Goal: Task Accomplishment & Management: Manage account settings

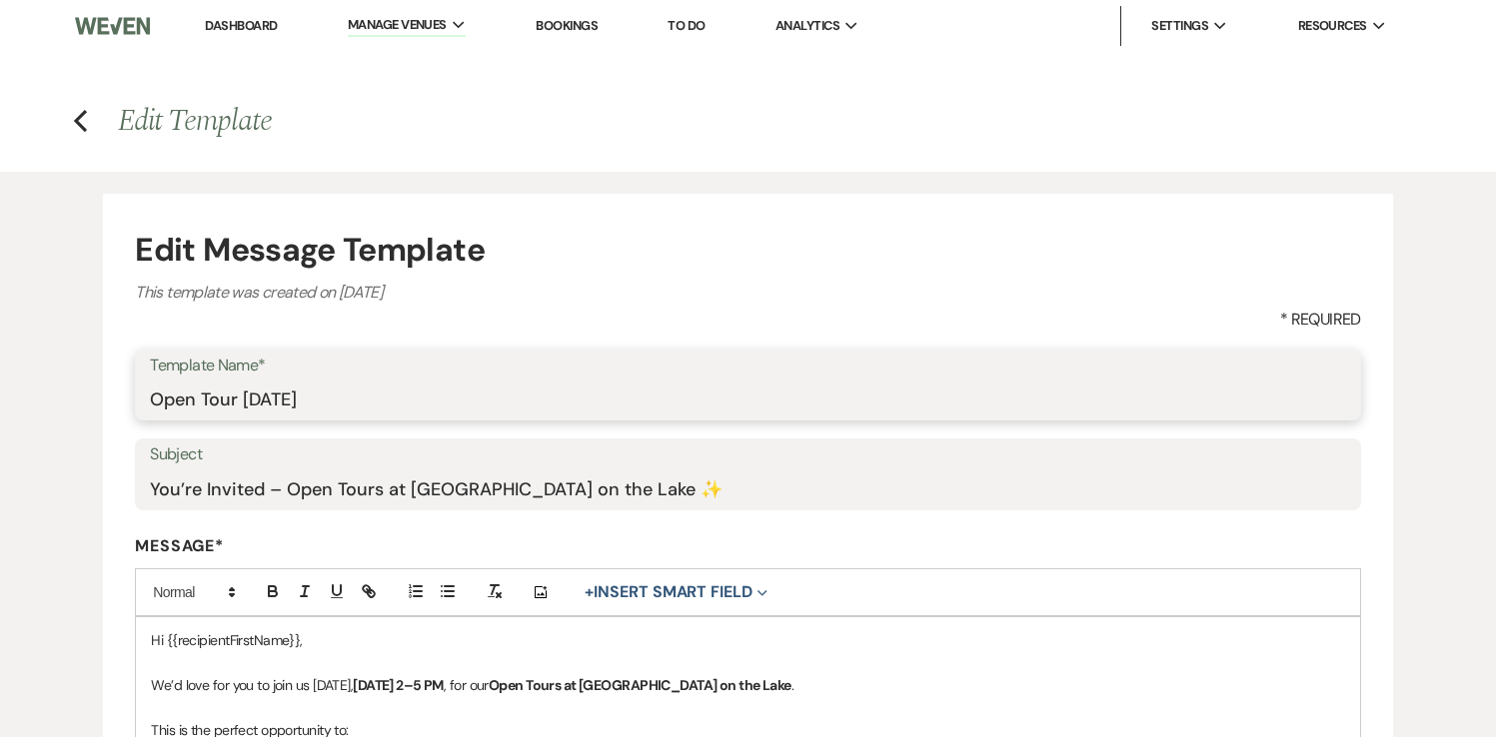
click at [422, 405] on input "Open Tour [DATE]" at bounding box center [747, 399] width 1195 height 39
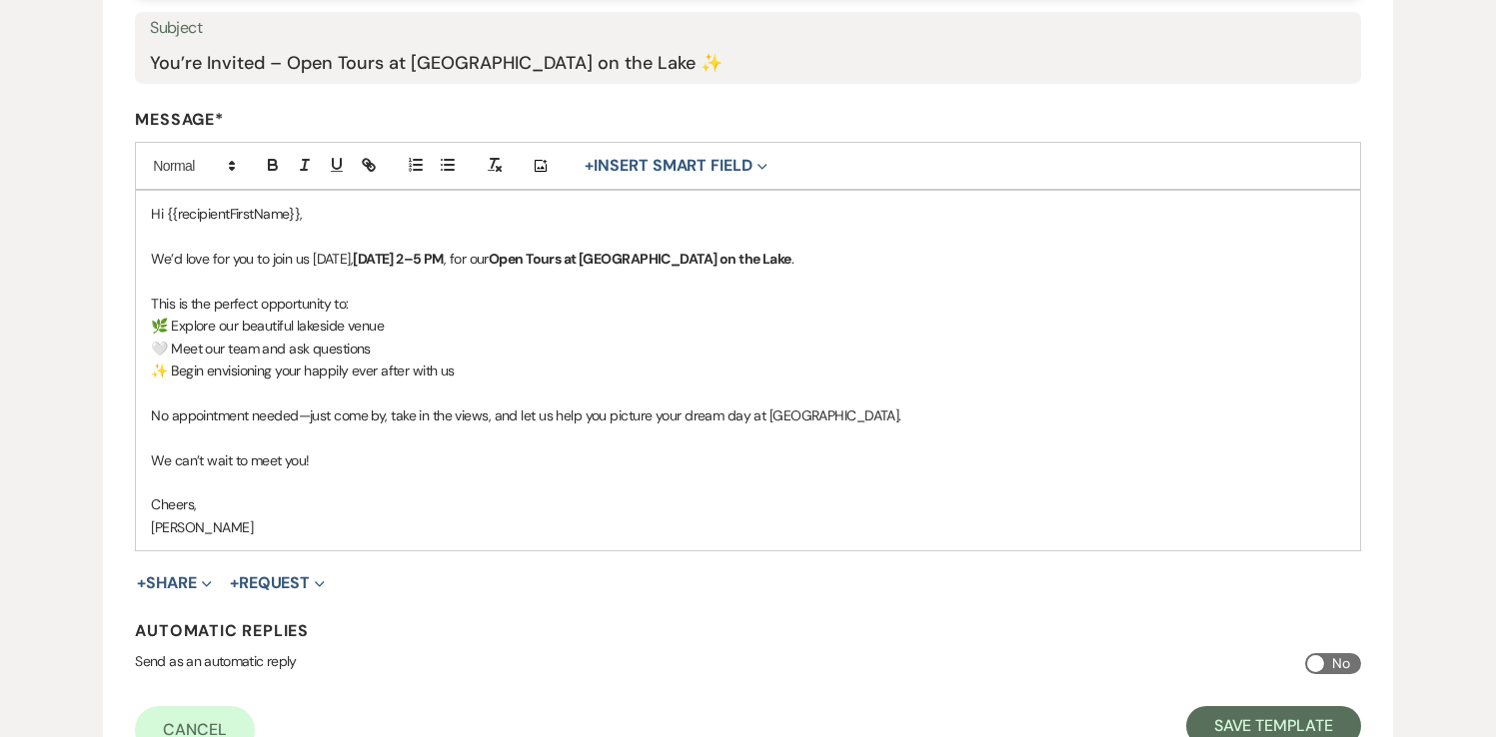
scroll to position [428, 0]
type input "Open Tour [DATE] (1)"
click at [858, 420] on p "No appointment needed—just come by, take in the views, and let us help you pict…" at bounding box center [747, 415] width 1193 height 22
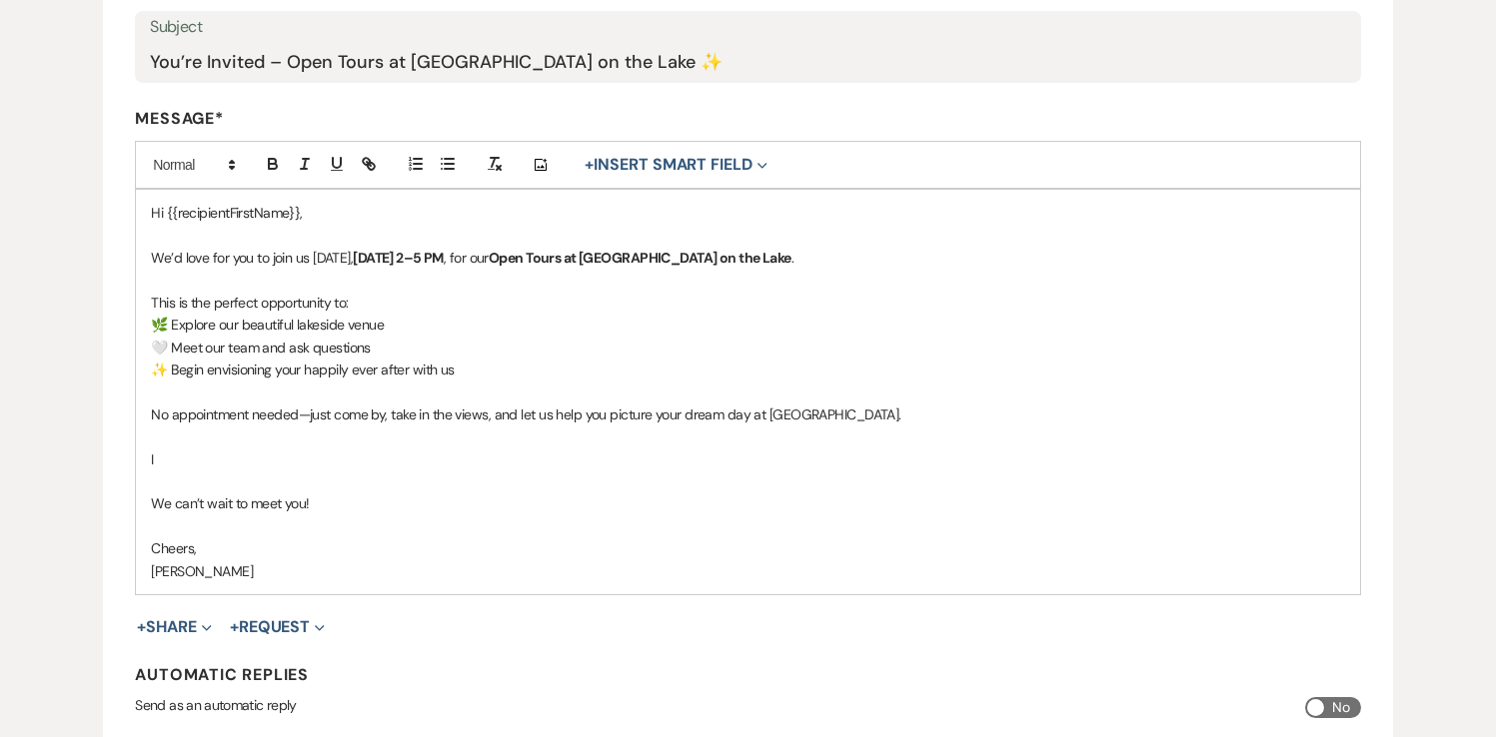
click at [320, 510] on p "We can’t wait to meet you!" at bounding box center [747, 504] width 1193 height 22
click at [165, 453] on p "I" at bounding box center [747, 460] width 1193 height 22
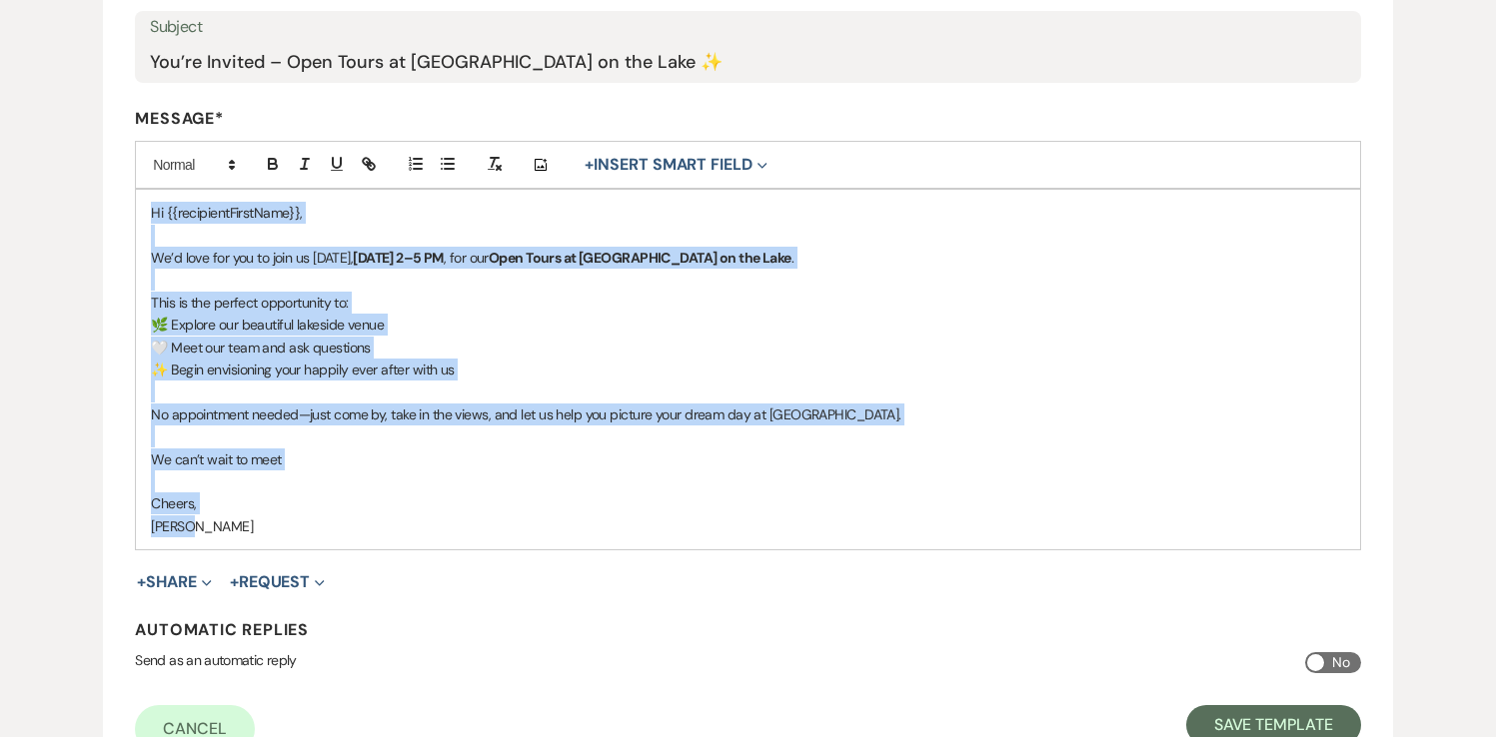
drag, startPoint x: 151, startPoint y: 210, endPoint x: 277, endPoint y: 528, distance: 341.8
click at [277, 528] on div "Hi {{recipientFirstName}}, We’d love for you to join us [DATE][DATE] 2–5 PM , f…" at bounding box center [747, 370] width 1223 height 360
copy div "Hi {{recipientFirstName}}, We’d love for you to join us [DATE][DATE] 2–5 PM , f…"
click at [305, 491] on p at bounding box center [747, 482] width 1193 height 22
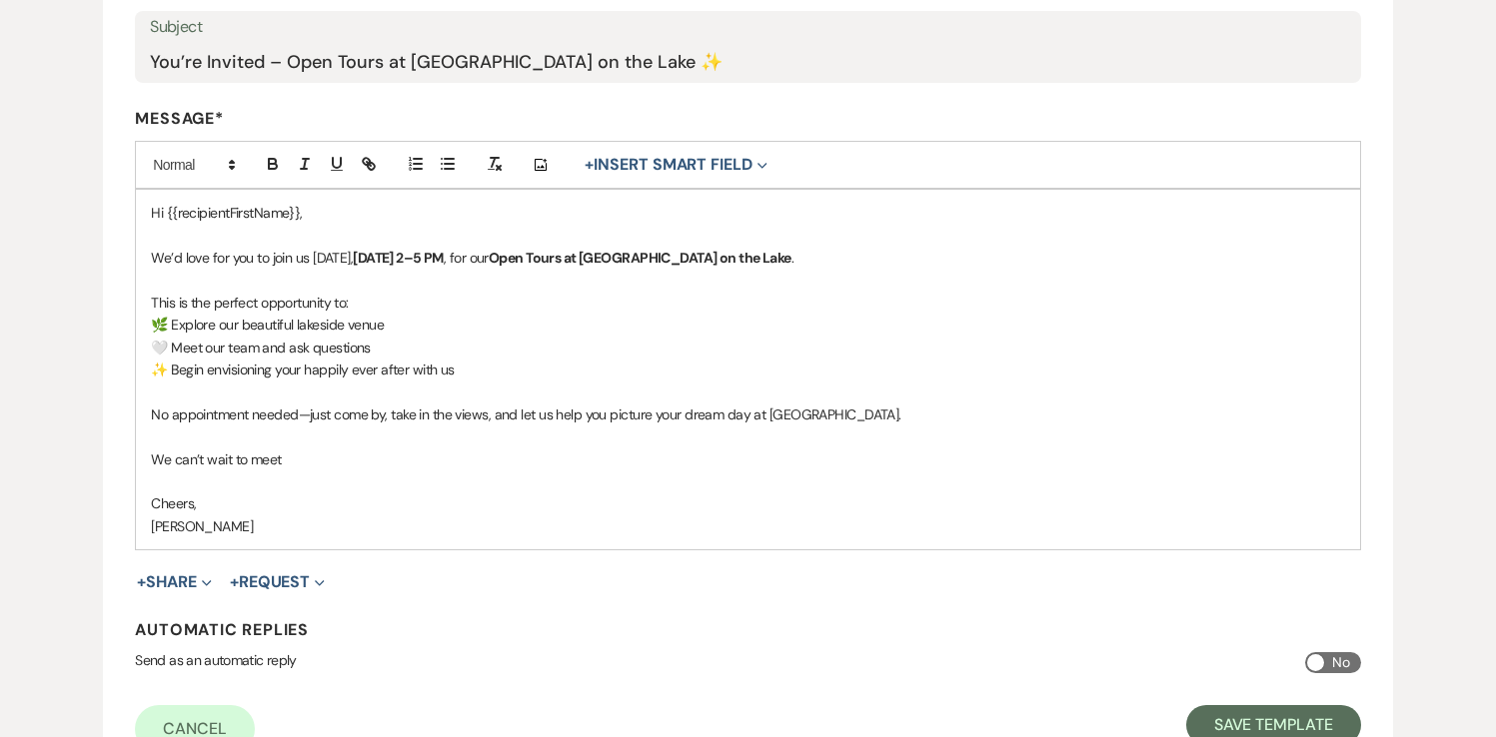
click at [297, 464] on p "We can’t wait to meet" at bounding box center [747, 460] width 1193 height 22
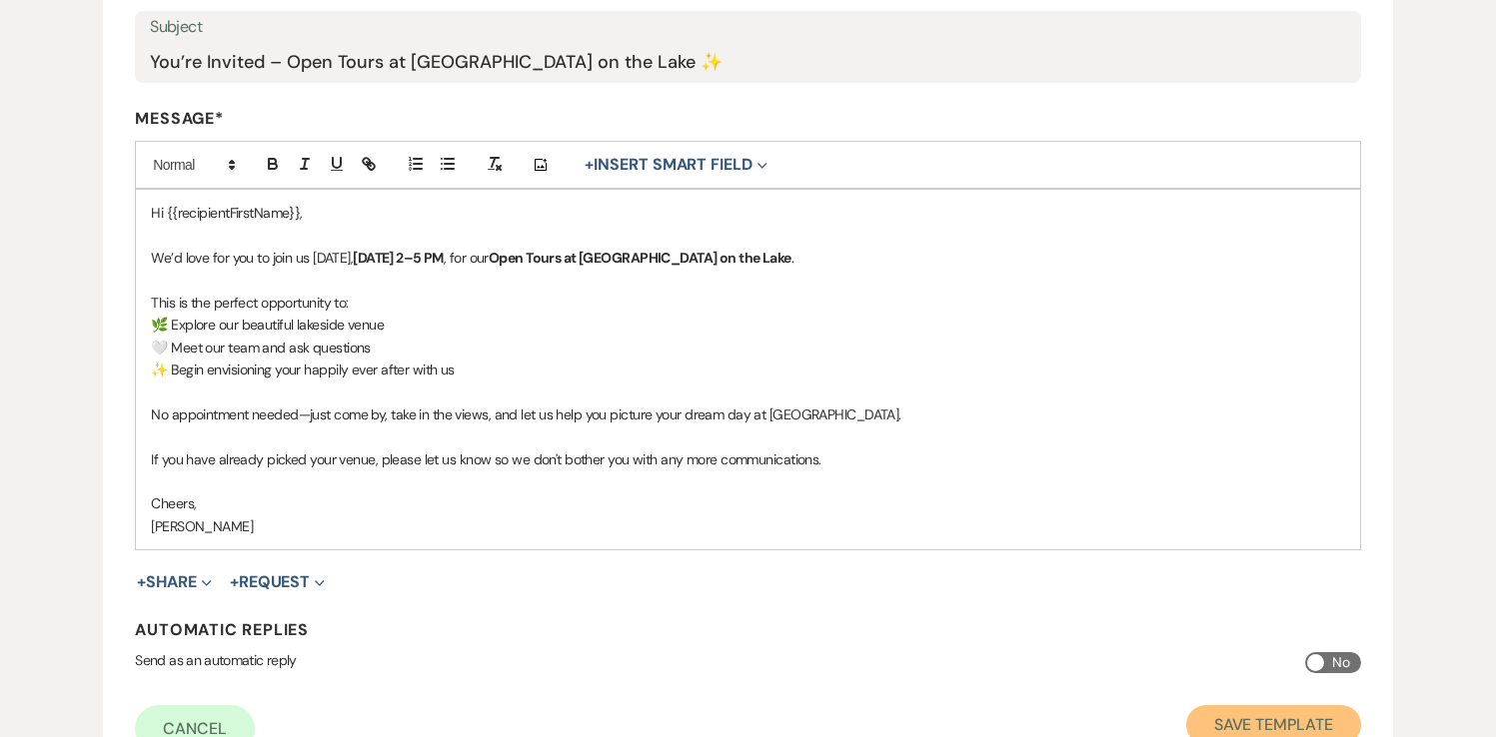
click at [1239, 723] on button "Save Template" at bounding box center [1273, 726] width 175 height 40
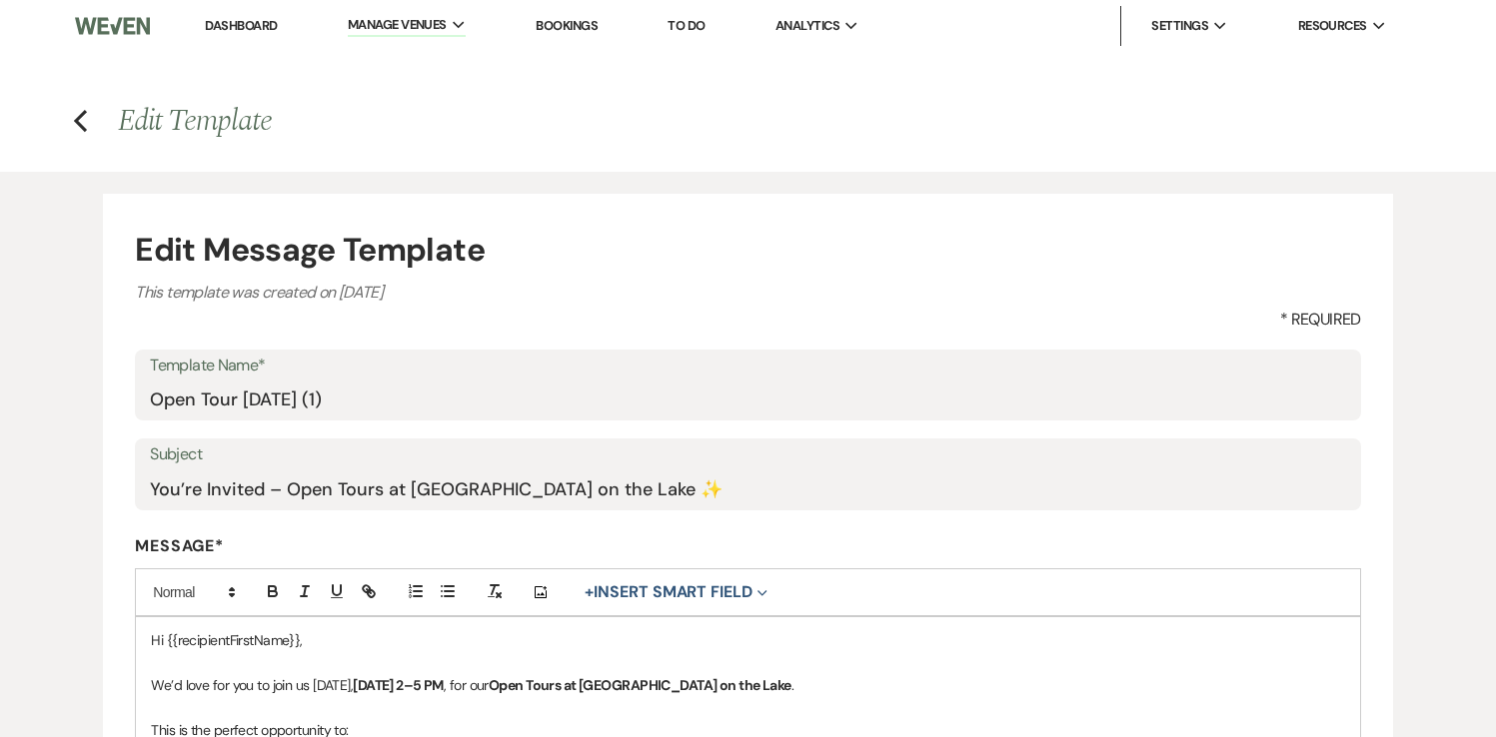
select select "Message Templates"
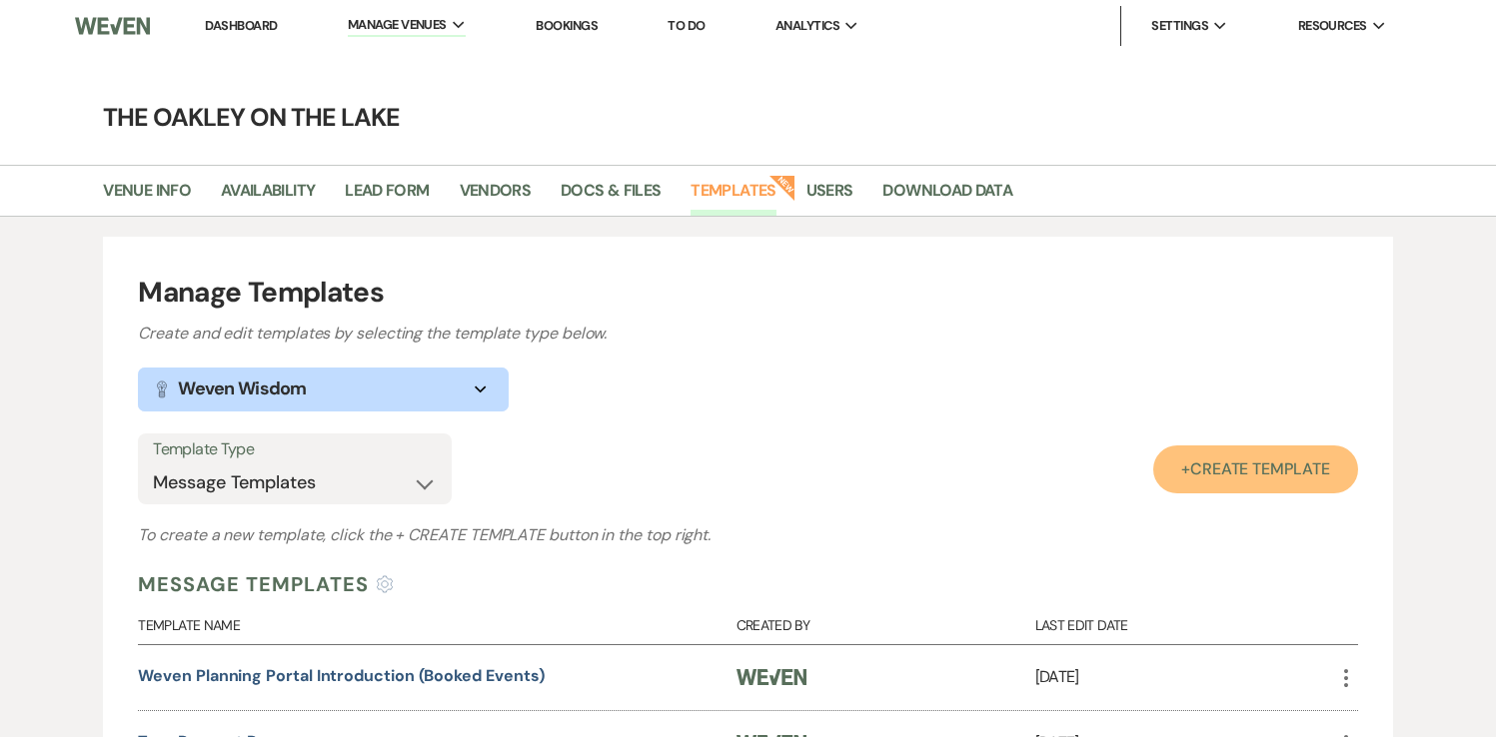
click at [1235, 477] on span "Create Template" at bounding box center [1260, 469] width 140 height 21
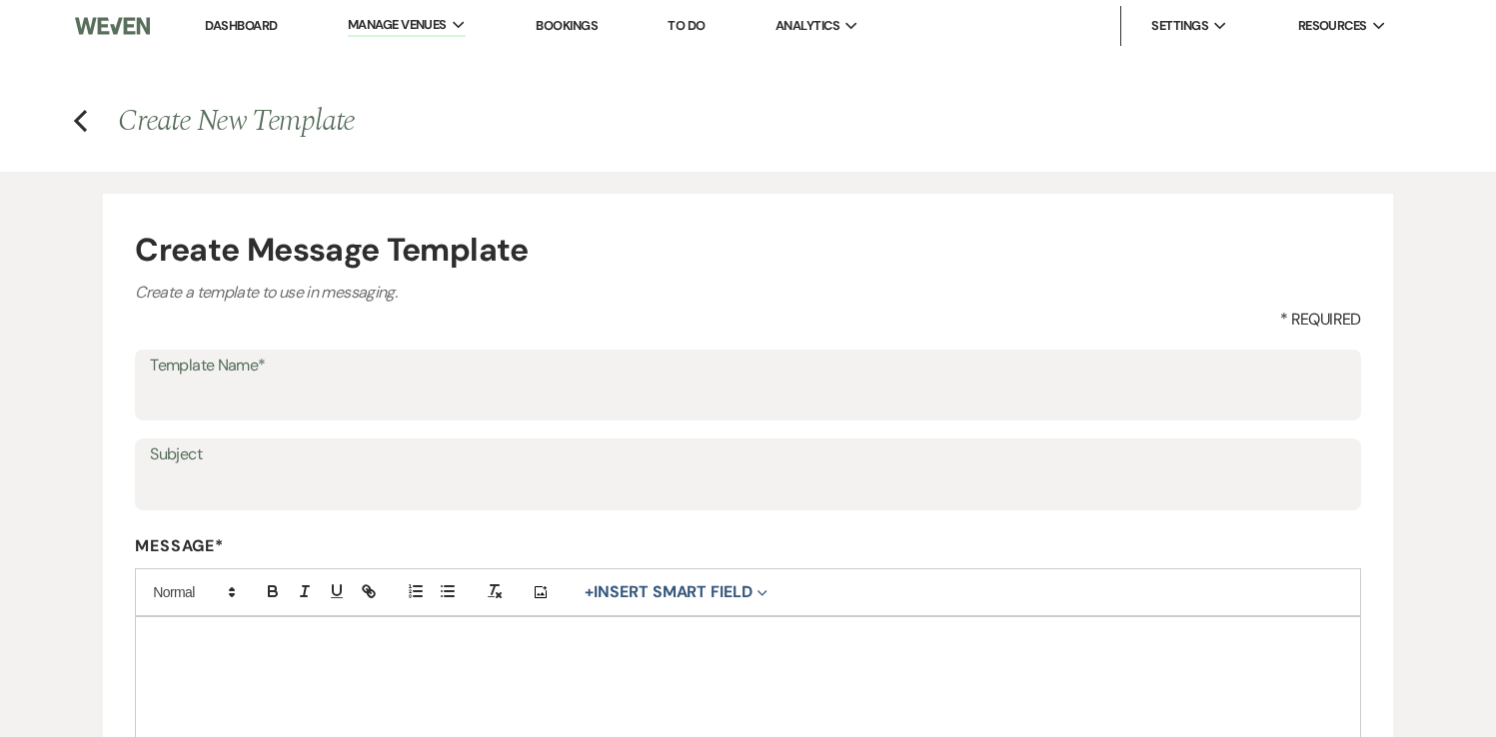
click at [183, 632] on p at bounding box center [747, 641] width 1193 height 22
